Goal: Task Accomplishment & Management: Manage account settings

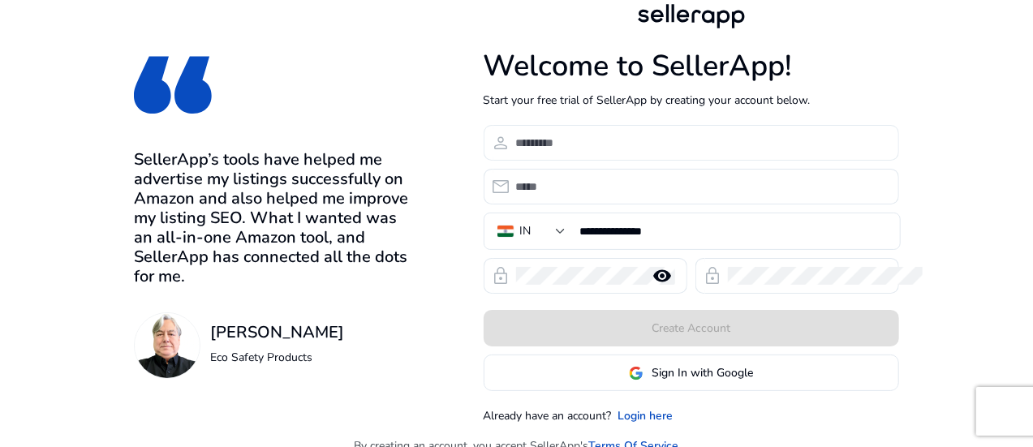
click at [659, 149] on input at bounding box center [701, 143] width 370 height 18
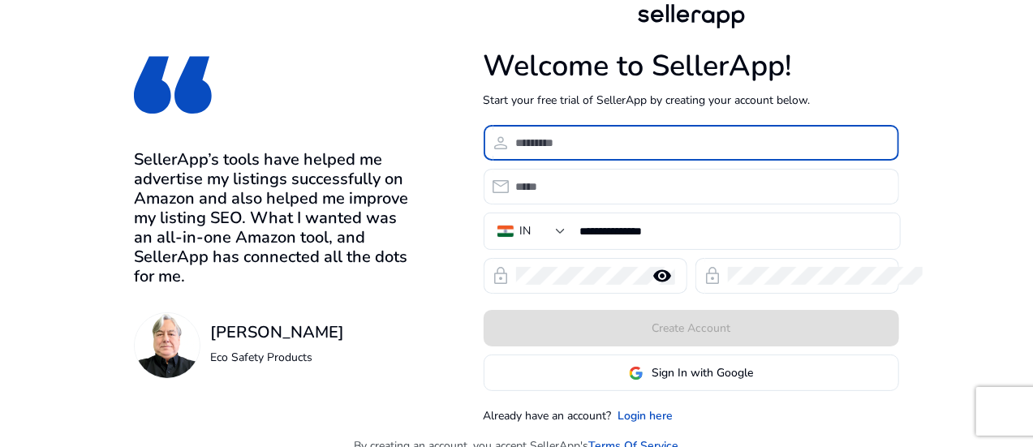
click at [631, 149] on input at bounding box center [701, 143] width 370 height 18
click at [620, 138] on input at bounding box center [701, 143] width 370 height 18
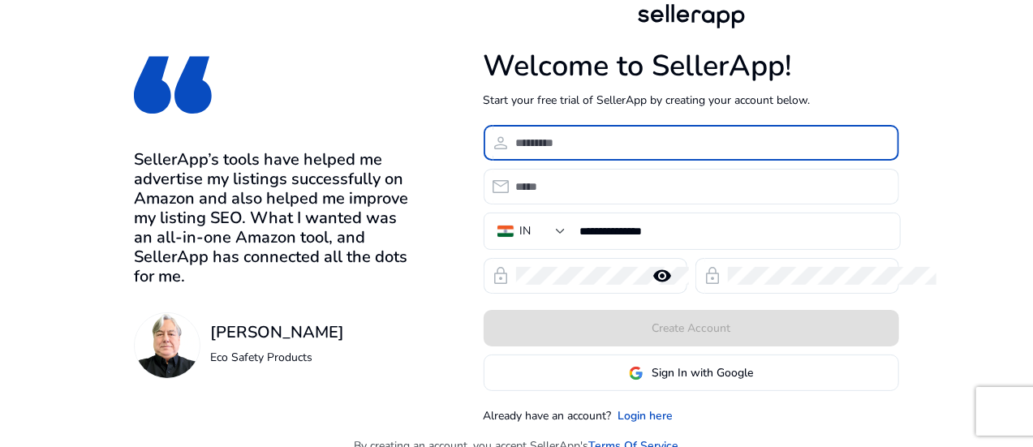
click at [618, 138] on input at bounding box center [701, 143] width 370 height 18
type input "*******"
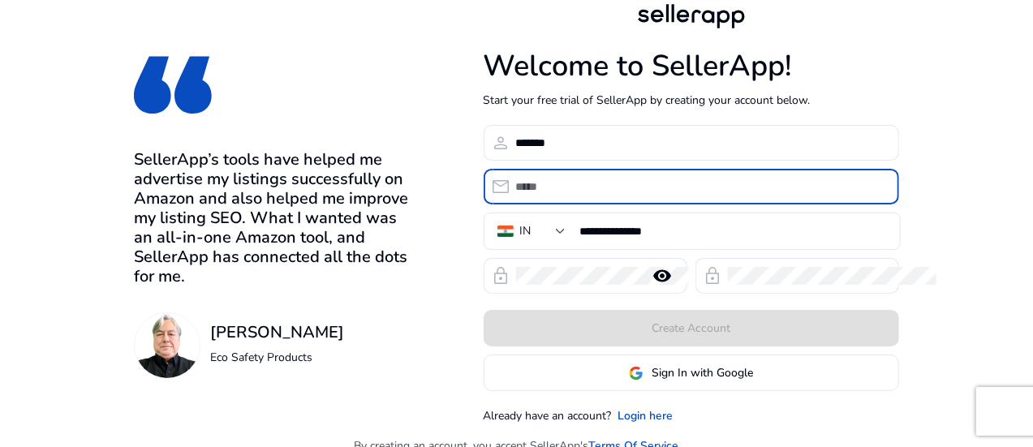
click at [636, 187] on input "email" at bounding box center [701, 187] width 370 height 18
type input "**********"
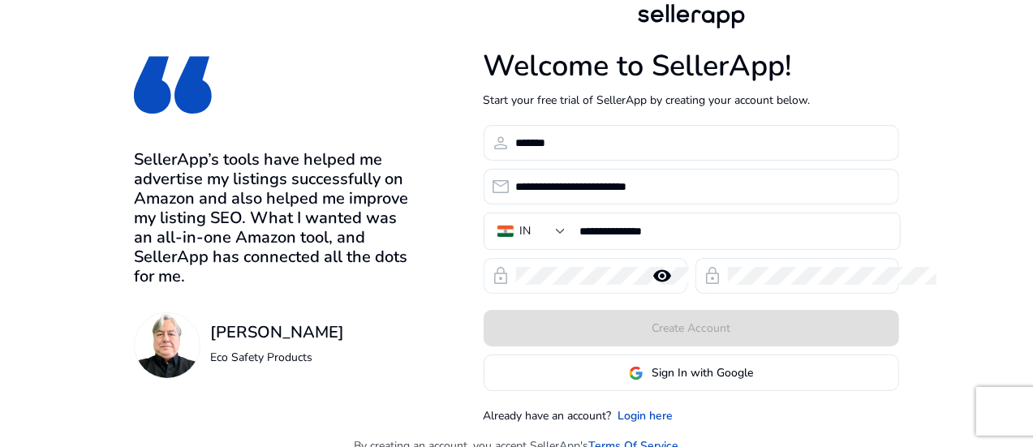
click at [639, 263] on div at bounding box center [577, 276] width 123 height 36
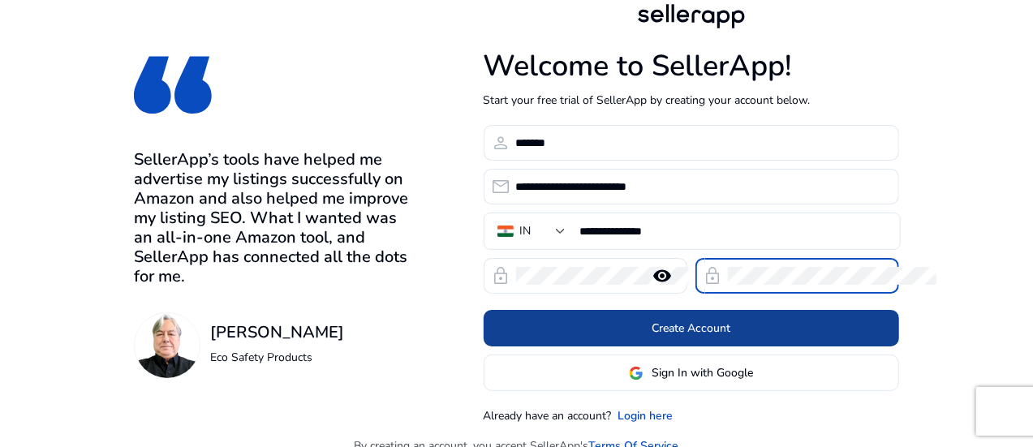
click at [850, 310] on span at bounding box center [692, 328] width 416 height 39
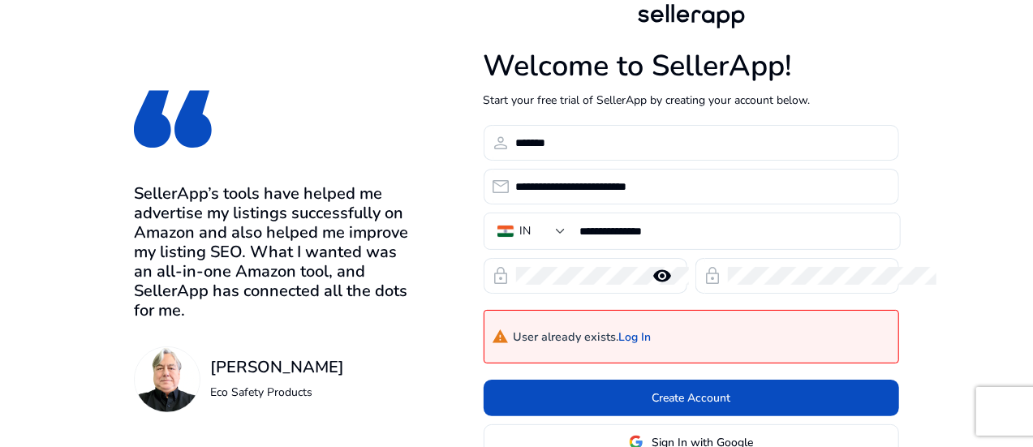
scroll to position [81, 0]
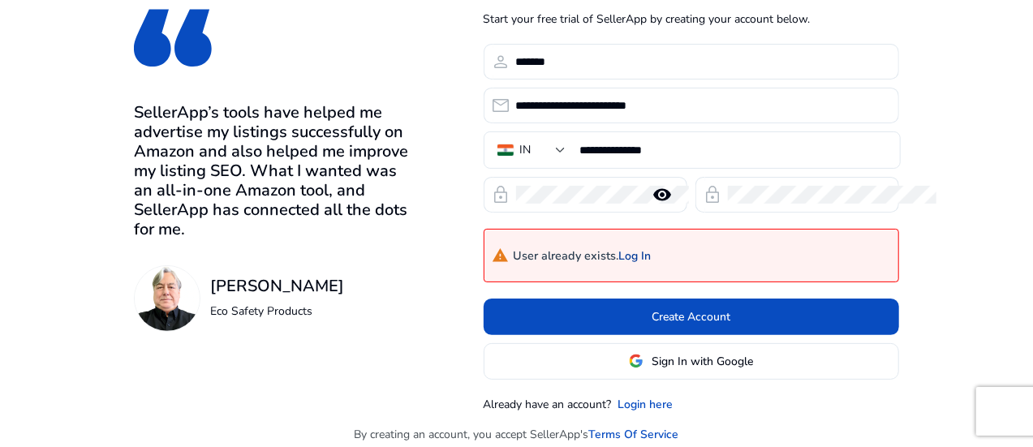
click at [652, 256] on link "Log In" at bounding box center [635, 257] width 32 height 14
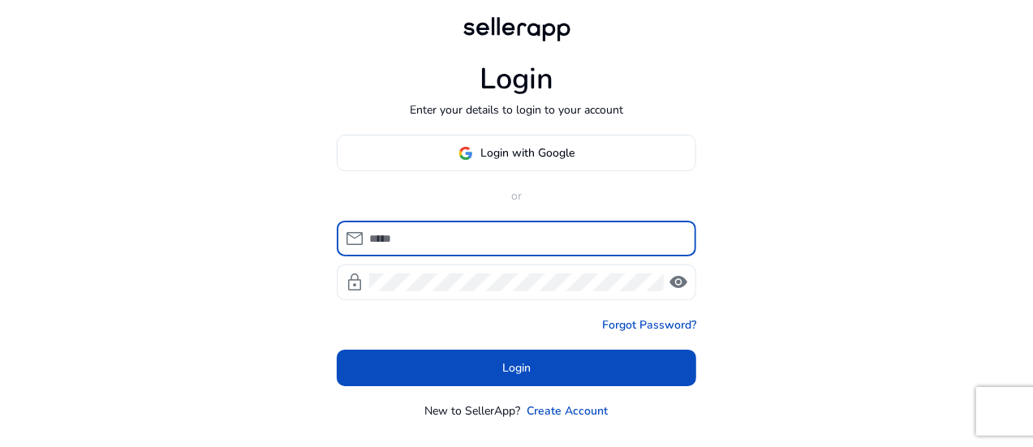
click at [522, 235] on input at bounding box center [526, 239] width 314 height 18
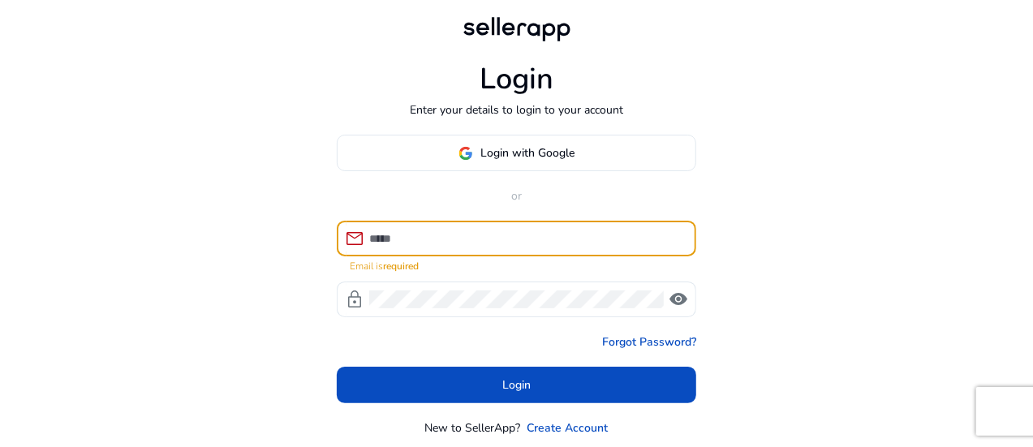
click at [463, 244] on input at bounding box center [526, 239] width 314 height 18
type input "*"
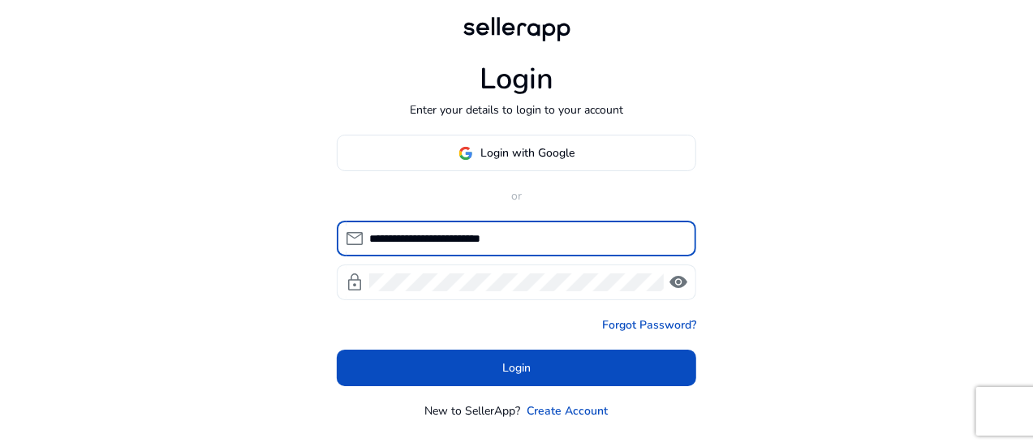
type input "**********"
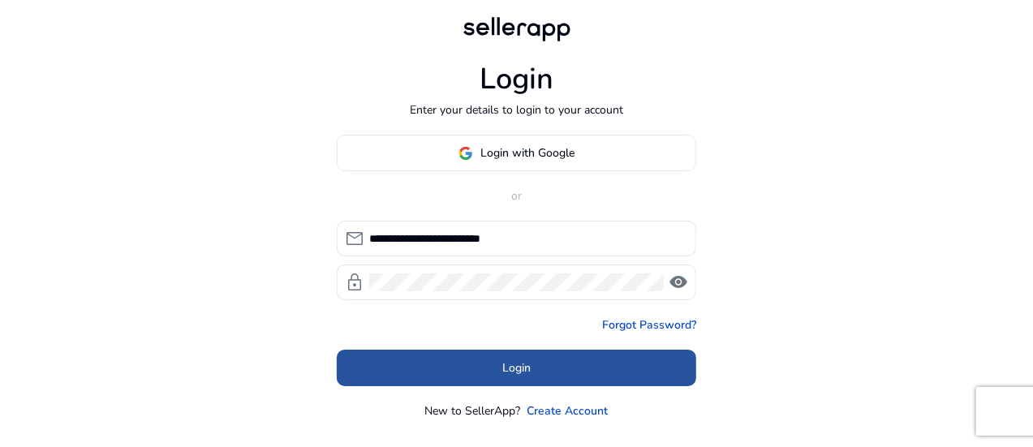
click at [466, 363] on span at bounding box center [517, 368] width 360 height 39
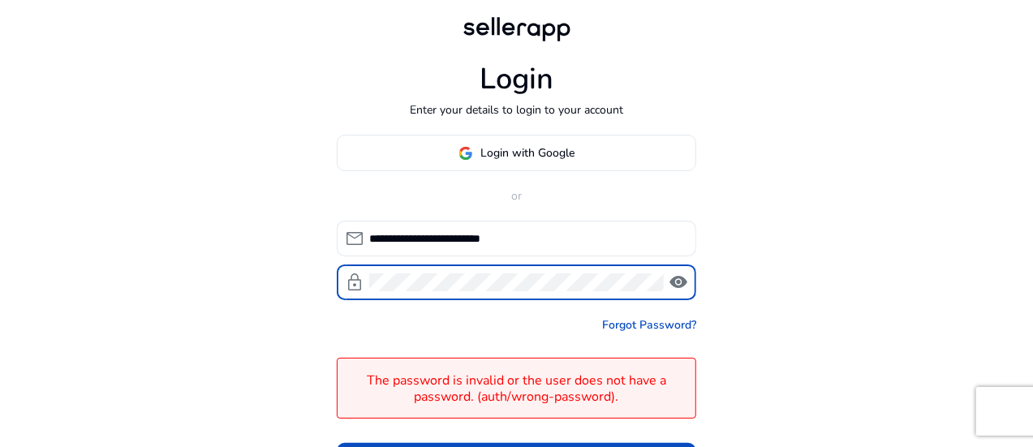
click at [351, 269] on div "lock visibility" at bounding box center [517, 283] width 360 height 36
click at [678, 283] on span "visibility" at bounding box center [678, 282] width 19 height 19
click at [308, 275] on div "**********" at bounding box center [516, 285] width 1033 height 571
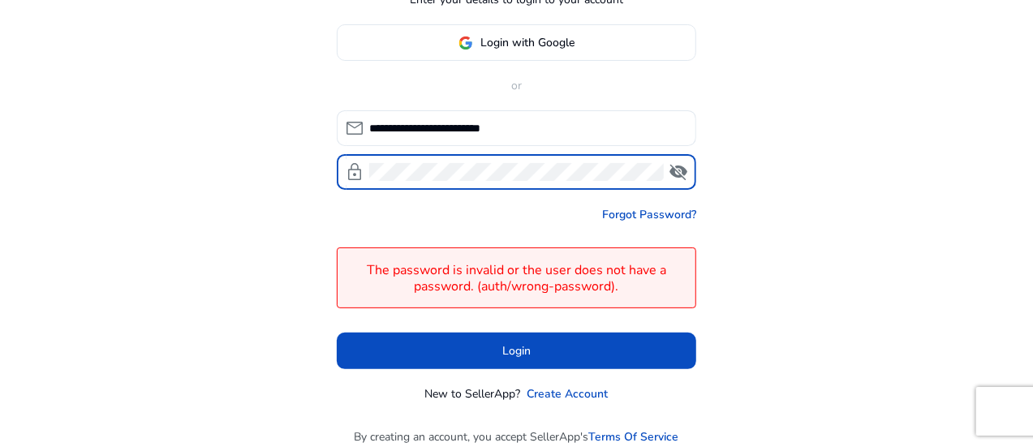
scroll to position [41, 0]
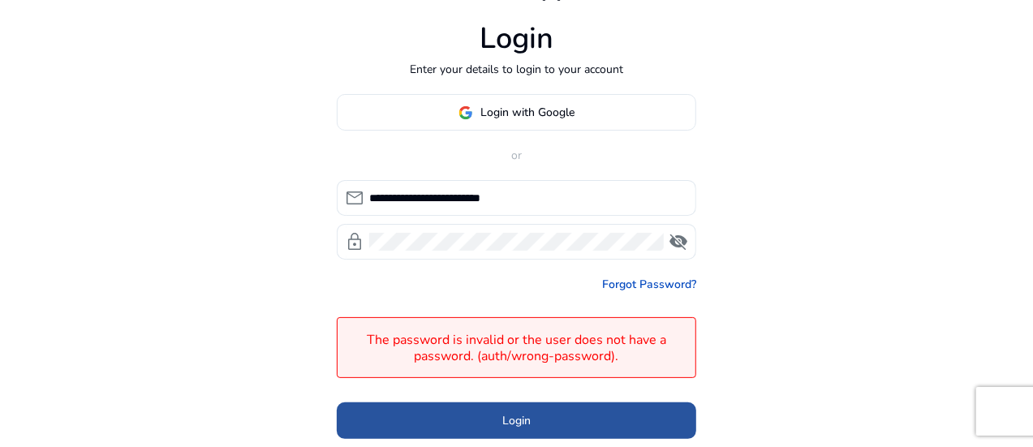
click at [567, 422] on span at bounding box center [517, 421] width 360 height 39
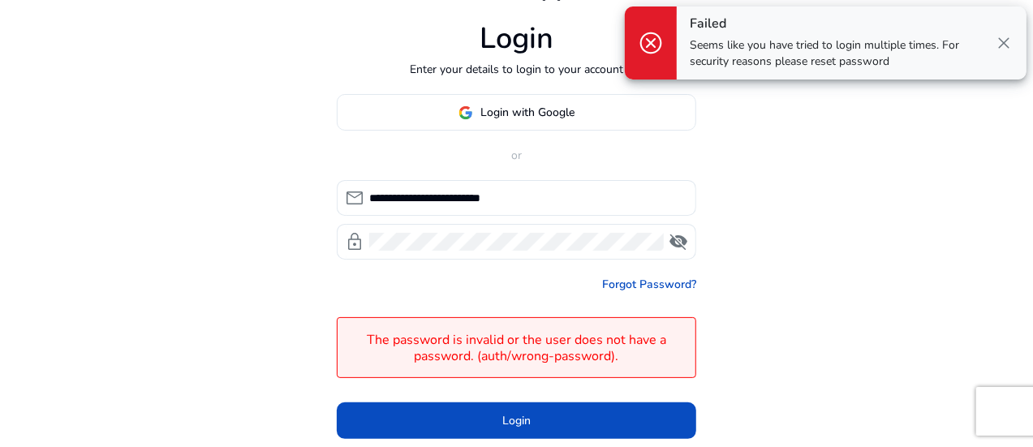
click at [1003, 39] on span "close" at bounding box center [1003, 42] width 19 height 19
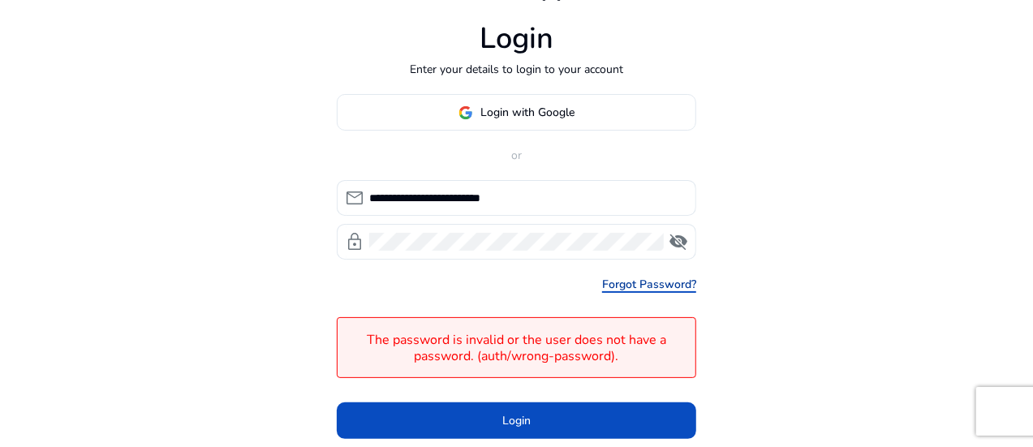
click at [657, 280] on link "Forgot Password?" at bounding box center [649, 284] width 94 height 17
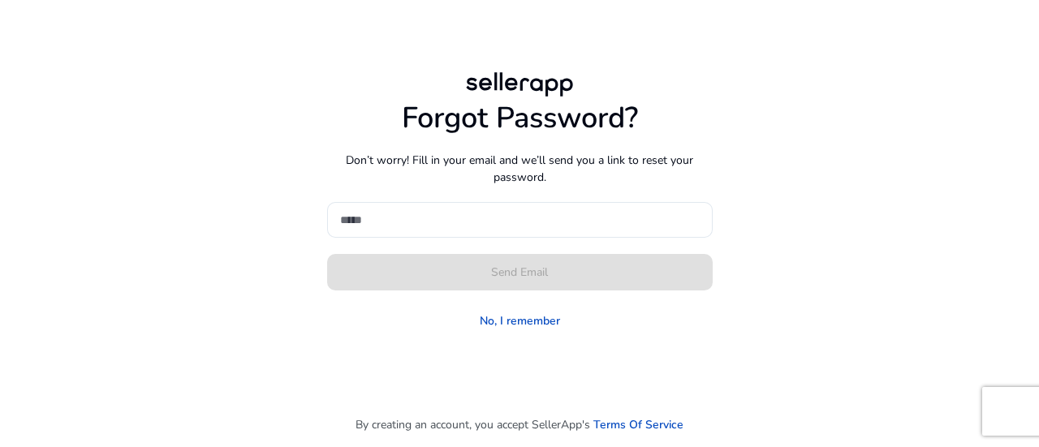
click at [545, 241] on form "Send Email No, I remember" at bounding box center [520, 268] width 386 height 132
click at [535, 199] on div "Forgot Password? Don’t worry! Fill in your email and we’ll send you a link to r…" at bounding box center [520, 218] width 386 height 234
click at [519, 218] on input at bounding box center [520, 220] width 360 height 18
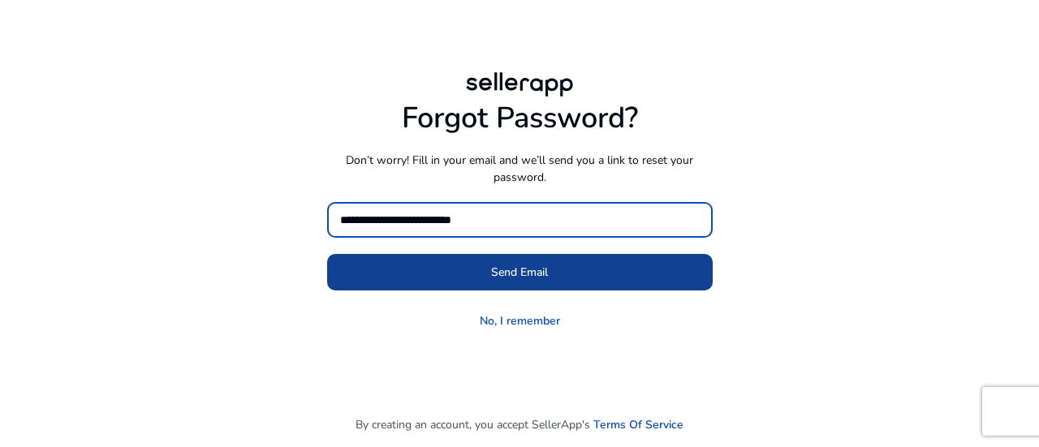
type input "**********"
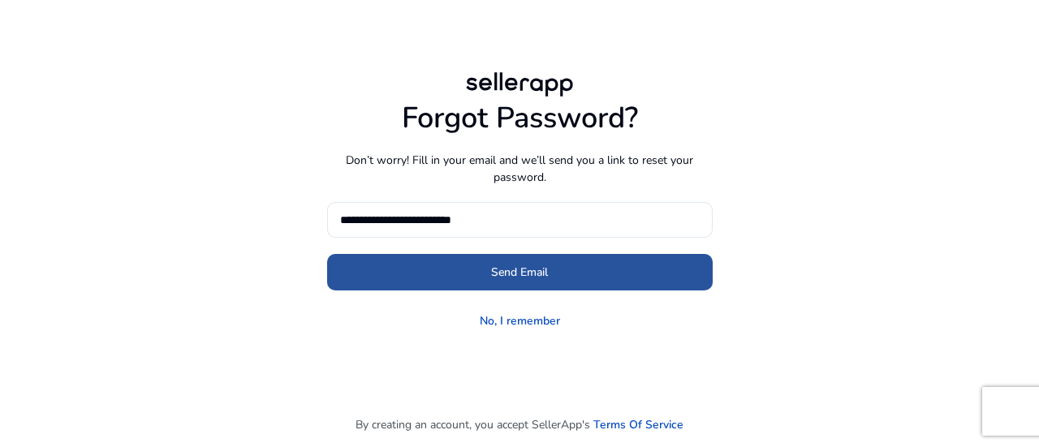
click at [567, 275] on span at bounding box center [520, 272] width 386 height 39
